Goal: Navigation & Orientation: Go to known website

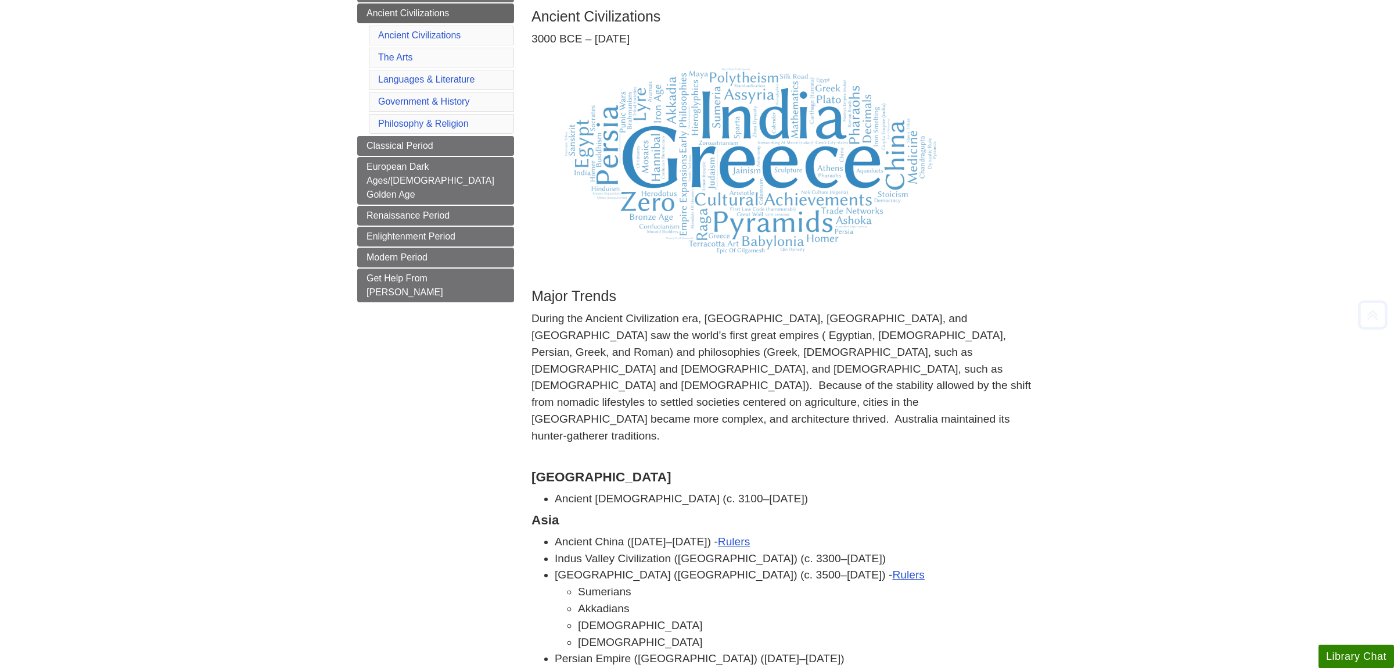
scroll to position [366, 0]
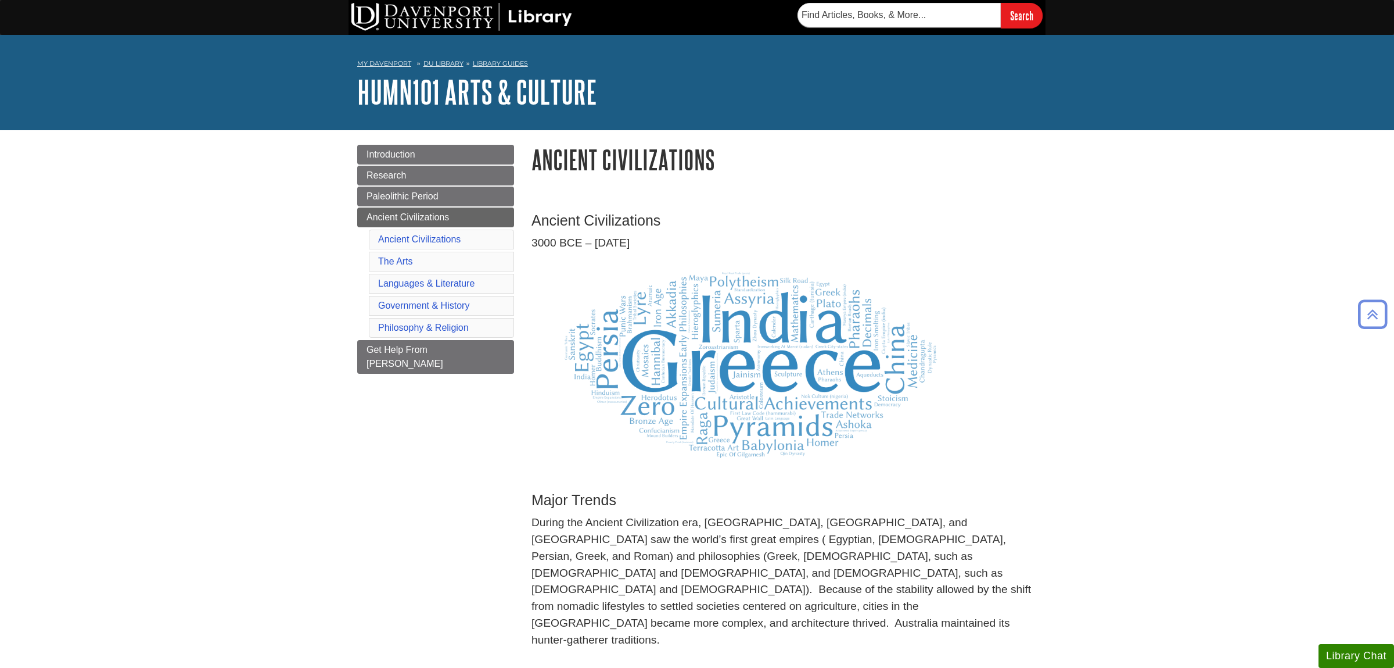
scroll to position [366, 0]
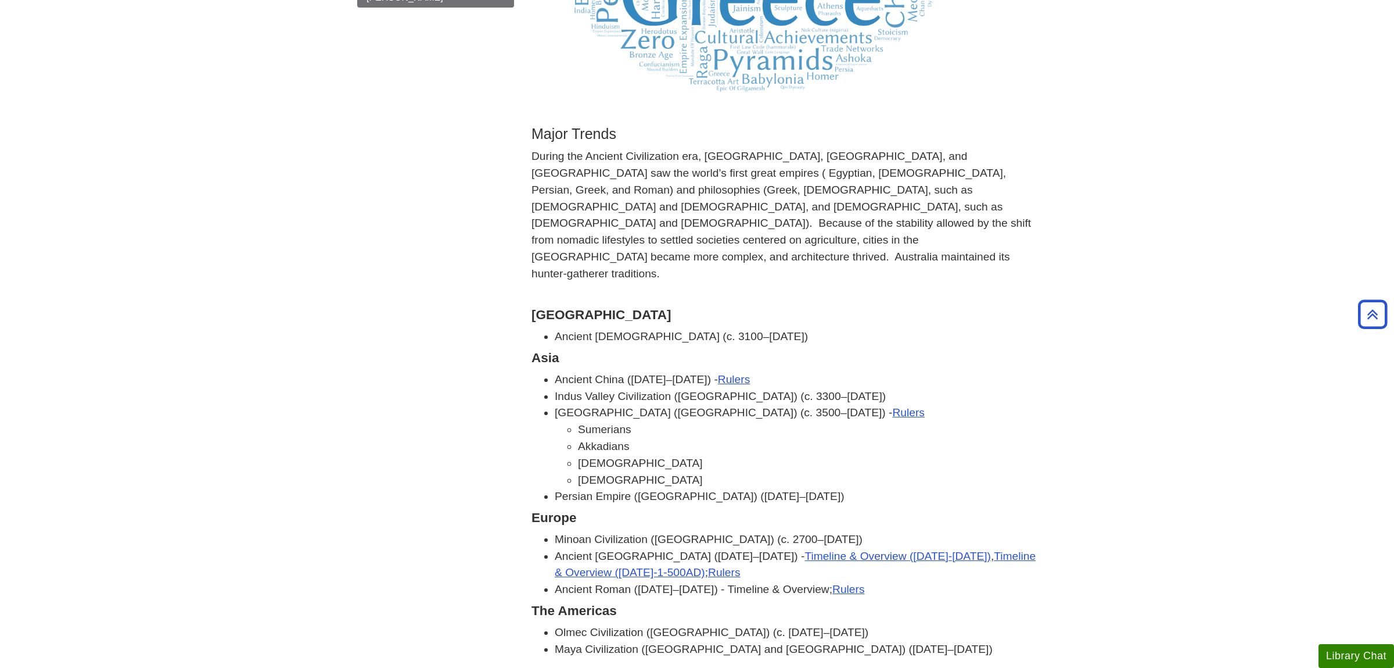
drag, startPoint x: 189, startPoint y: 299, endPoint x: 173, endPoint y: 299, distance: 16.3
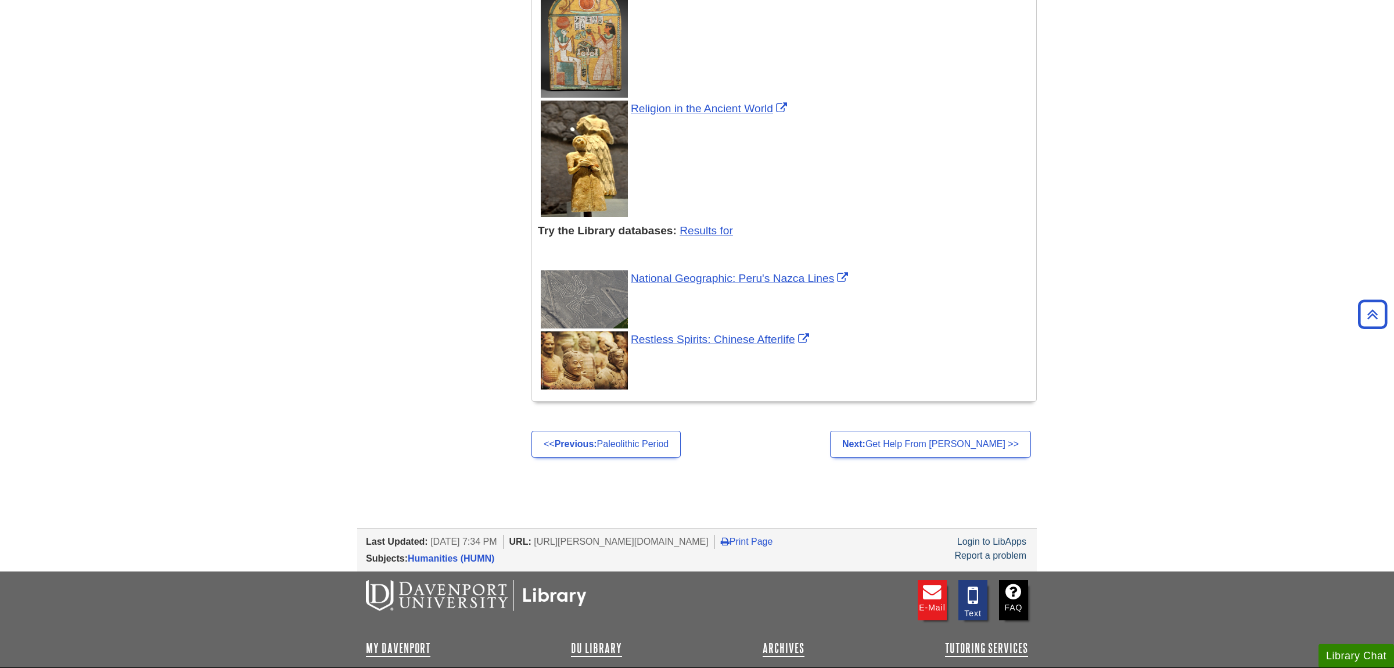
scroll to position [1631, 0]
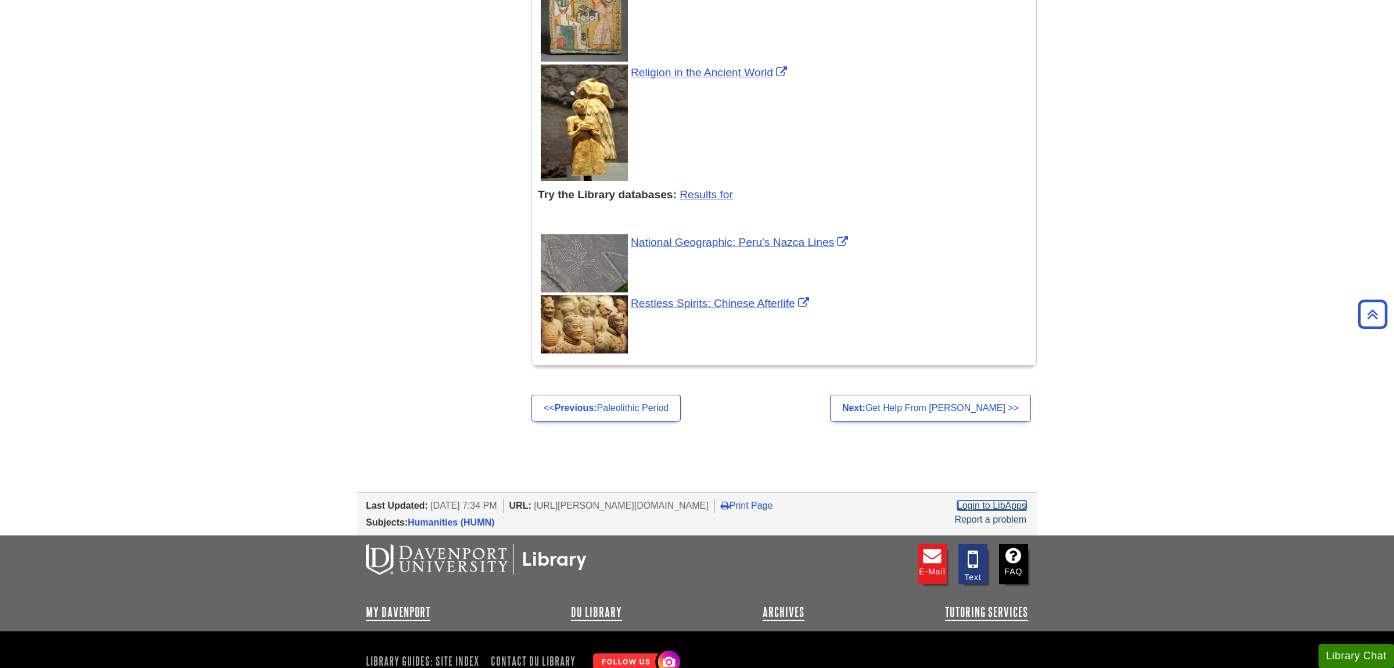
click at [985, 500] on link "Login to LibApps" at bounding box center [991, 505] width 69 height 10
